Goal: Task Accomplishment & Management: Use online tool/utility

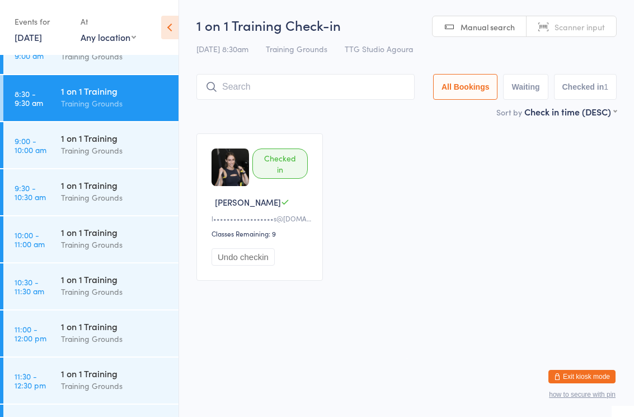
scroll to position [383, 0]
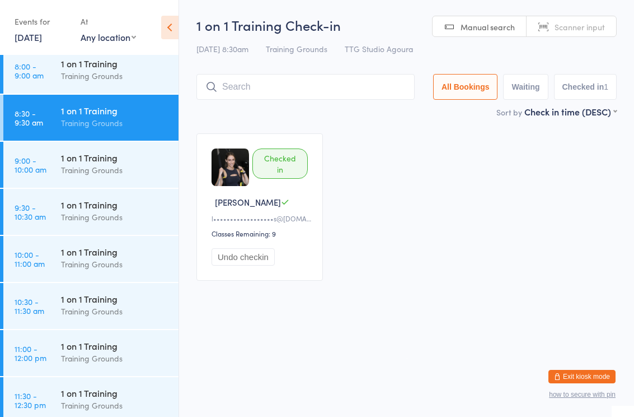
click at [105, 174] on div "Training Grounds" at bounding box center [115, 169] width 108 height 13
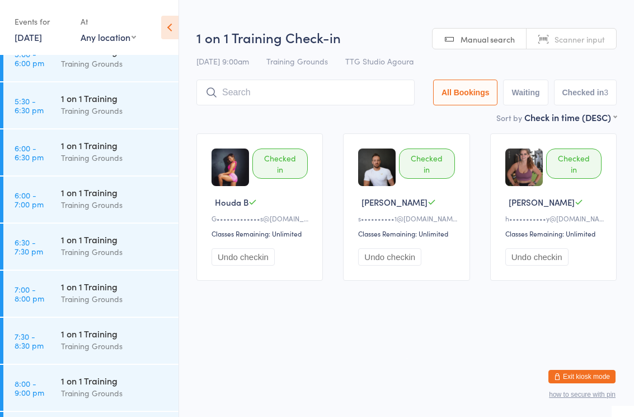
scroll to position [1239, 0]
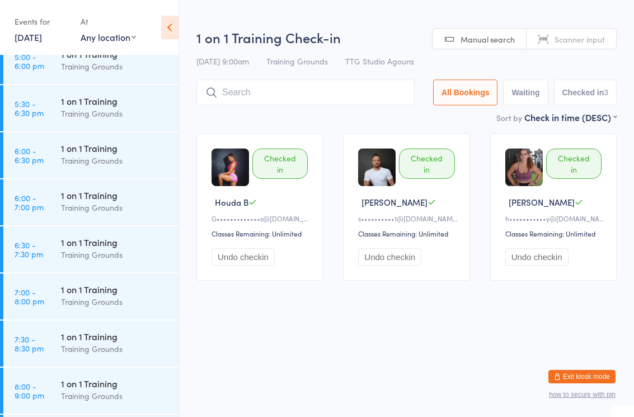
click at [90, 113] on div "Training Grounds" at bounding box center [115, 113] width 108 height 13
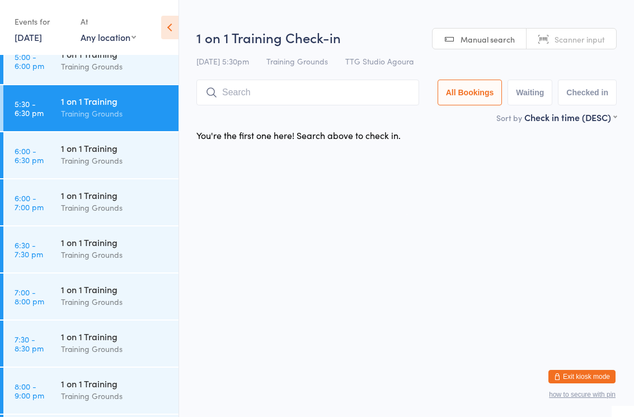
click at [311, 91] on input "search" at bounding box center [308, 92] width 223 height 26
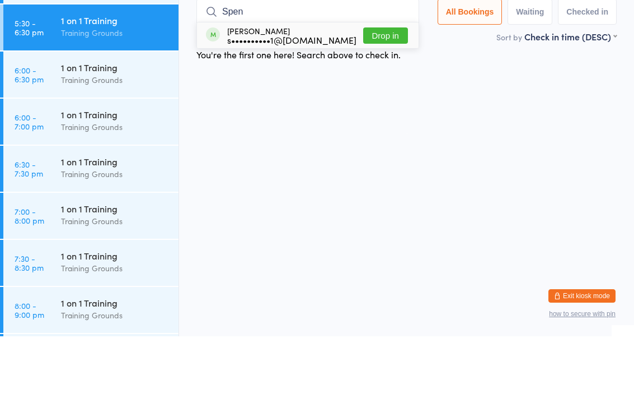
type input "Spen"
click at [404, 108] on button "Drop in" at bounding box center [385, 116] width 45 height 16
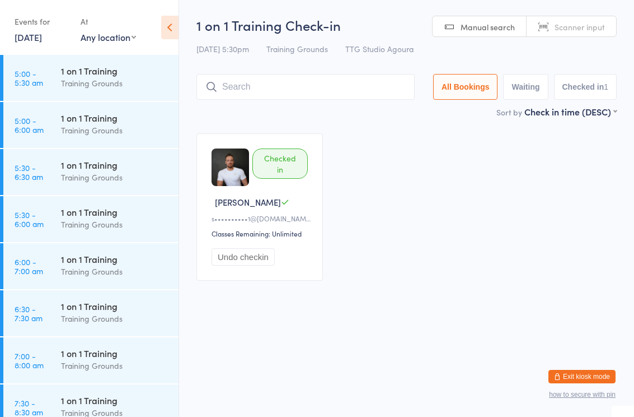
click at [497, 284] on div "Checked in [PERSON_NAME] C s••••••••••1@[DOMAIN_NAME] Classes Remaining: Unlimi…" at bounding box center [406, 206] width 441 height 167
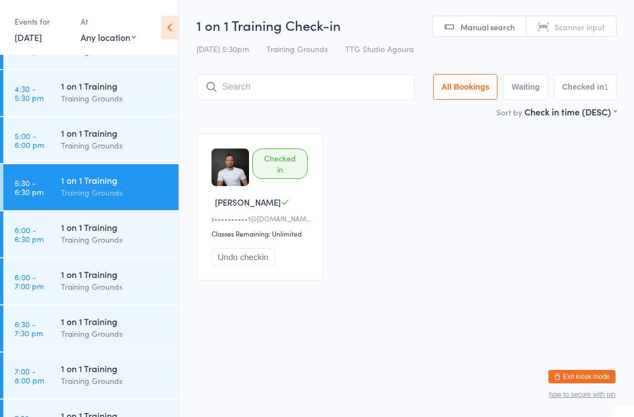
scroll to position [1158, 0]
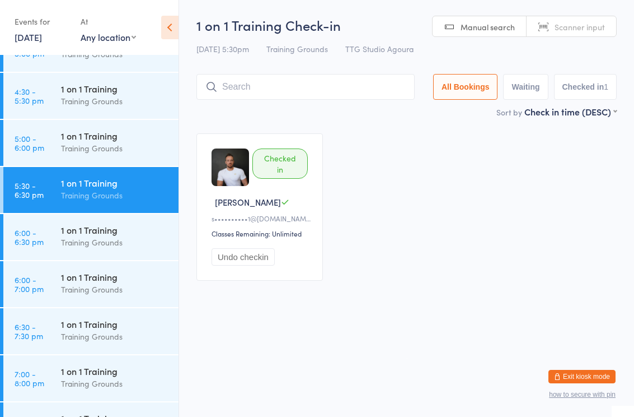
click at [110, 132] on div "1 on 1 Training" at bounding box center [115, 135] width 108 height 12
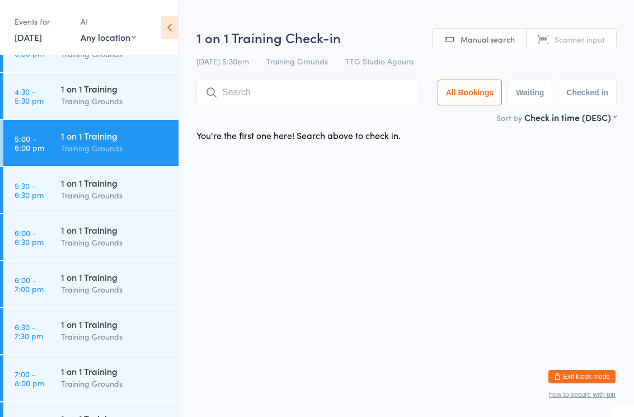
click at [256, 77] on div "1 on 1 Training Check-in [DATE] 5:30pm Training Grounds TTG Studio Agoura Manua…" at bounding box center [407, 69] width 420 height 83
click at [329, 85] on input "search" at bounding box center [308, 92] width 223 height 26
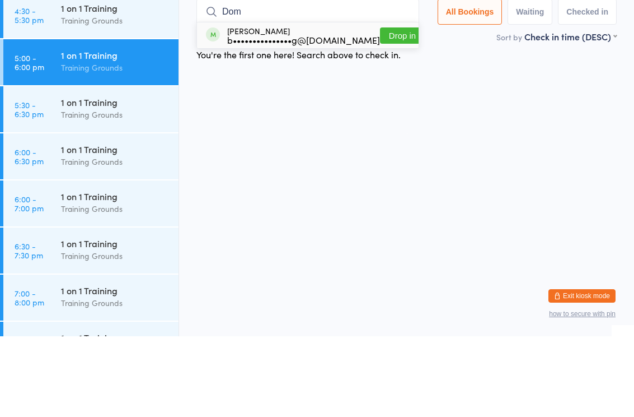
type input "Dom"
click at [395, 108] on button "Drop in" at bounding box center [402, 116] width 45 height 16
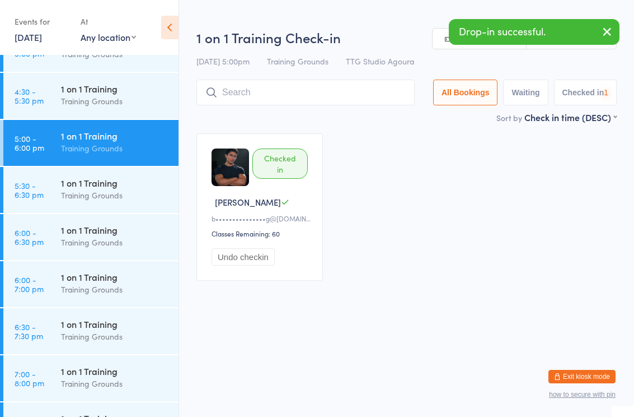
click at [118, 282] on div "1 on 1 Training" at bounding box center [115, 276] width 108 height 12
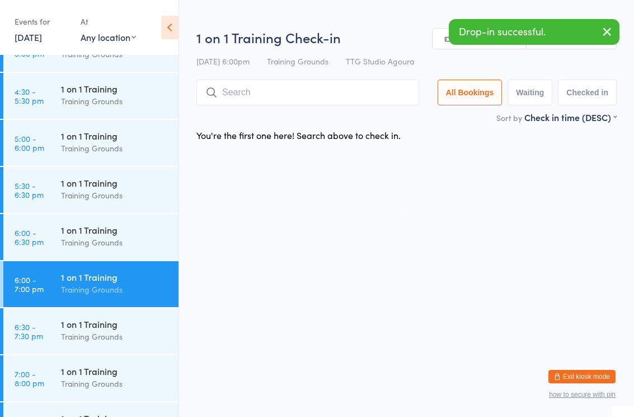
click at [328, 95] on input "search" at bounding box center [308, 92] width 223 height 26
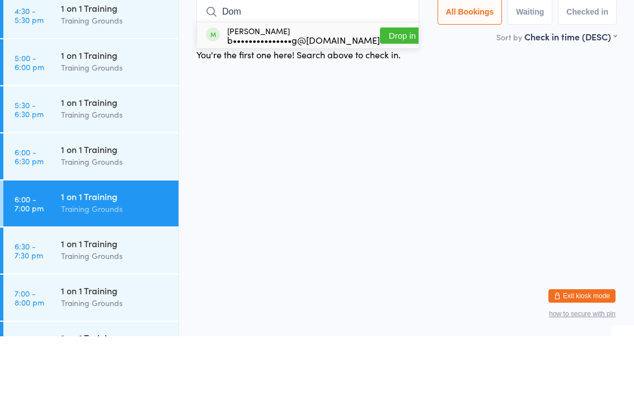
type input "Dom"
click at [404, 108] on button "Drop in" at bounding box center [402, 116] width 45 height 16
